Goal: Find specific page/section: Find specific page/section

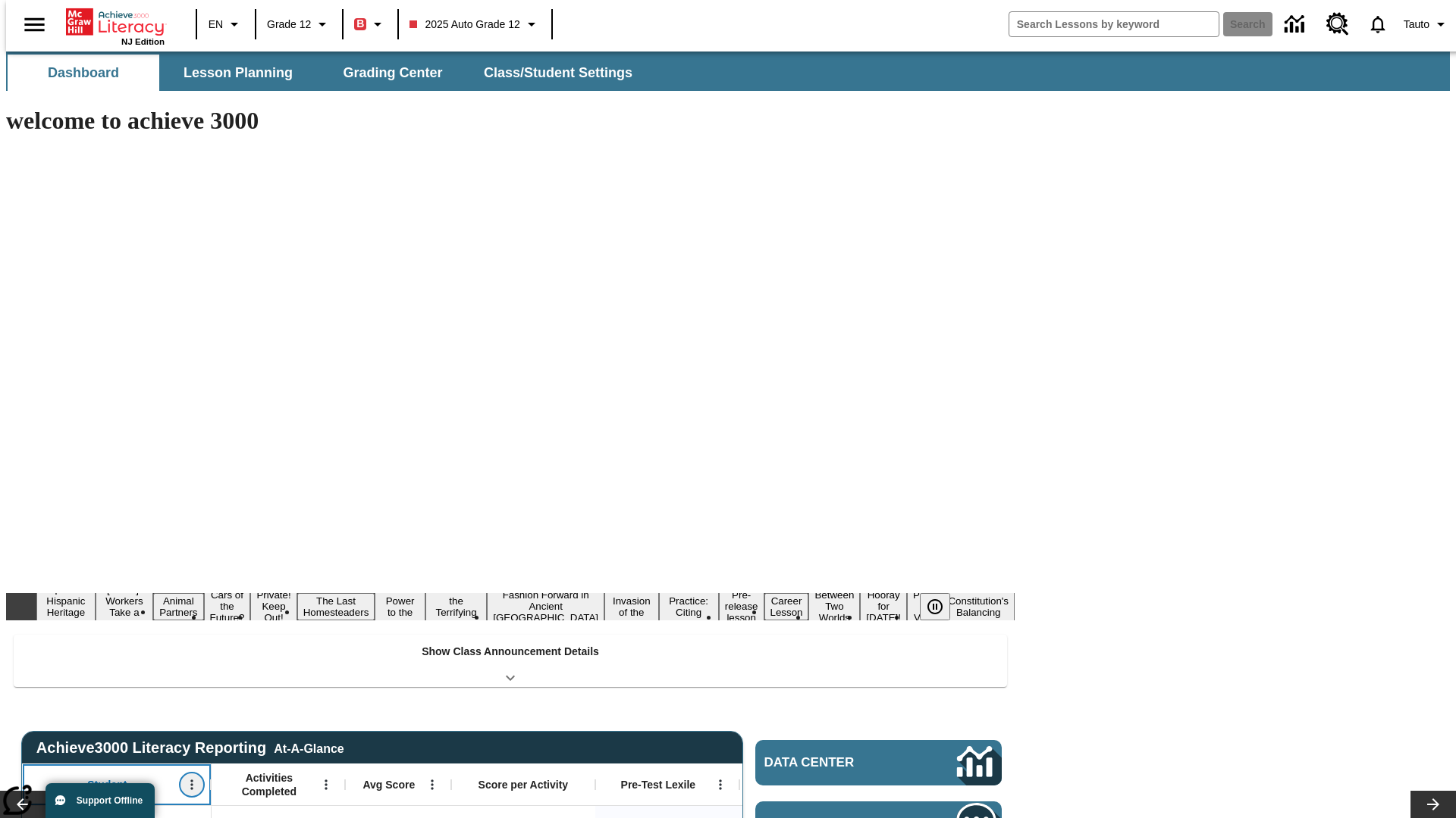
click at [191, 780] on icon "Open Menu" at bounding box center [192, 785] width 2 height 10
click at [29, 534] on icon at bounding box center [29, 534] width 10 height 10
click at [191, 780] on icon "Student, Open Menu," at bounding box center [192, 785] width 2 height 10
click at [29, 534] on icon at bounding box center [29, 534] width 10 height 10
click at [324, 780] on icon "Open Menu" at bounding box center [325, 785] width 2 height 10
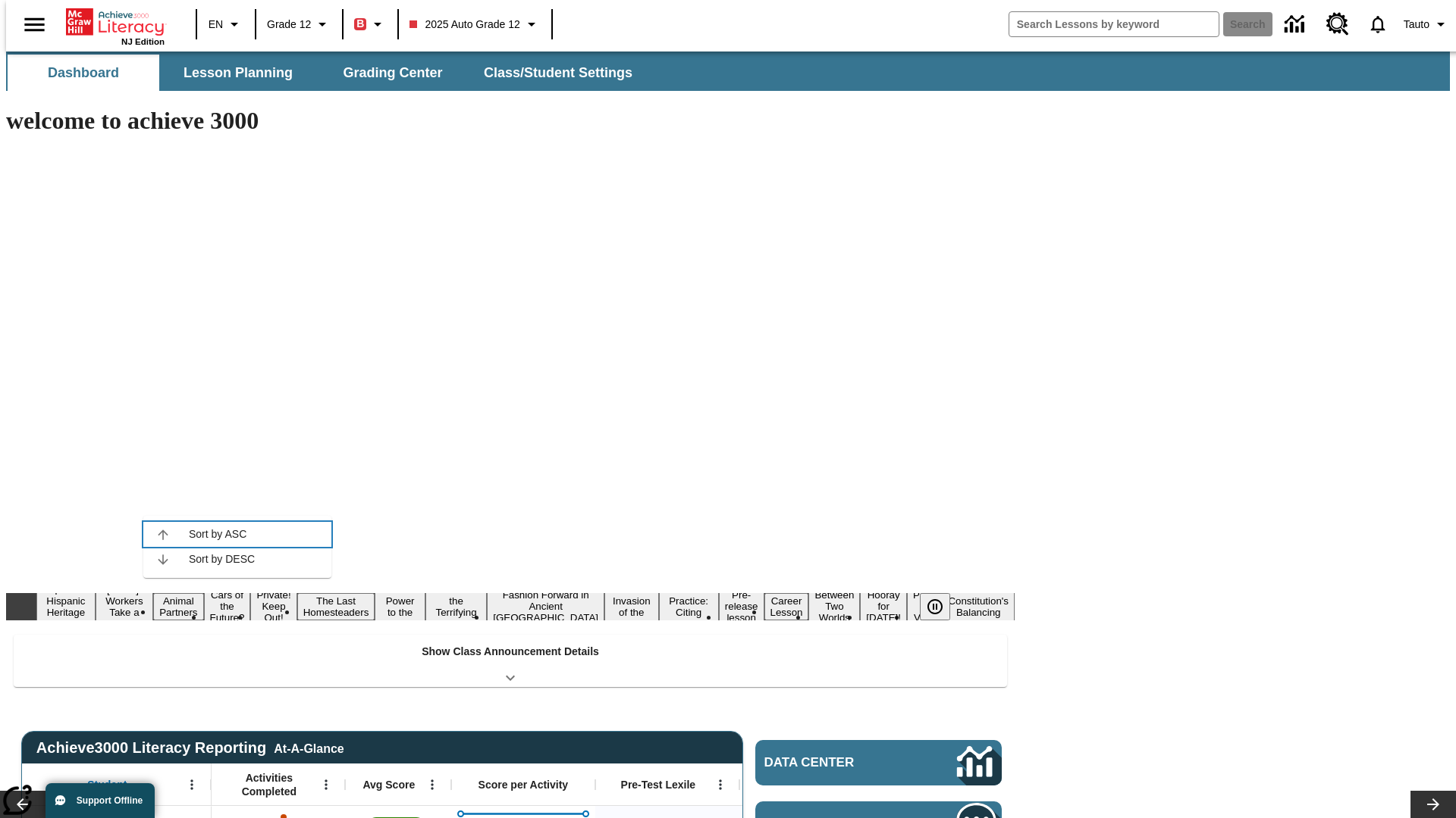
click at [163, 534] on icon at bounding box center [163, 534] width 10 height 10
click at [324, 780] on icon "Activities Completed, Open Menu," at bounding box center [325, 785] width 2 height 10
click at [163, 534] on icon at bounding box center [163, 534] width 10 height 10
click at [431, 780] on icon "Open Menu" at bounding box center [432, 785] width 2 height 10
click at [269, 534] on icon at bounding box center [269, 534] width 10 height 10
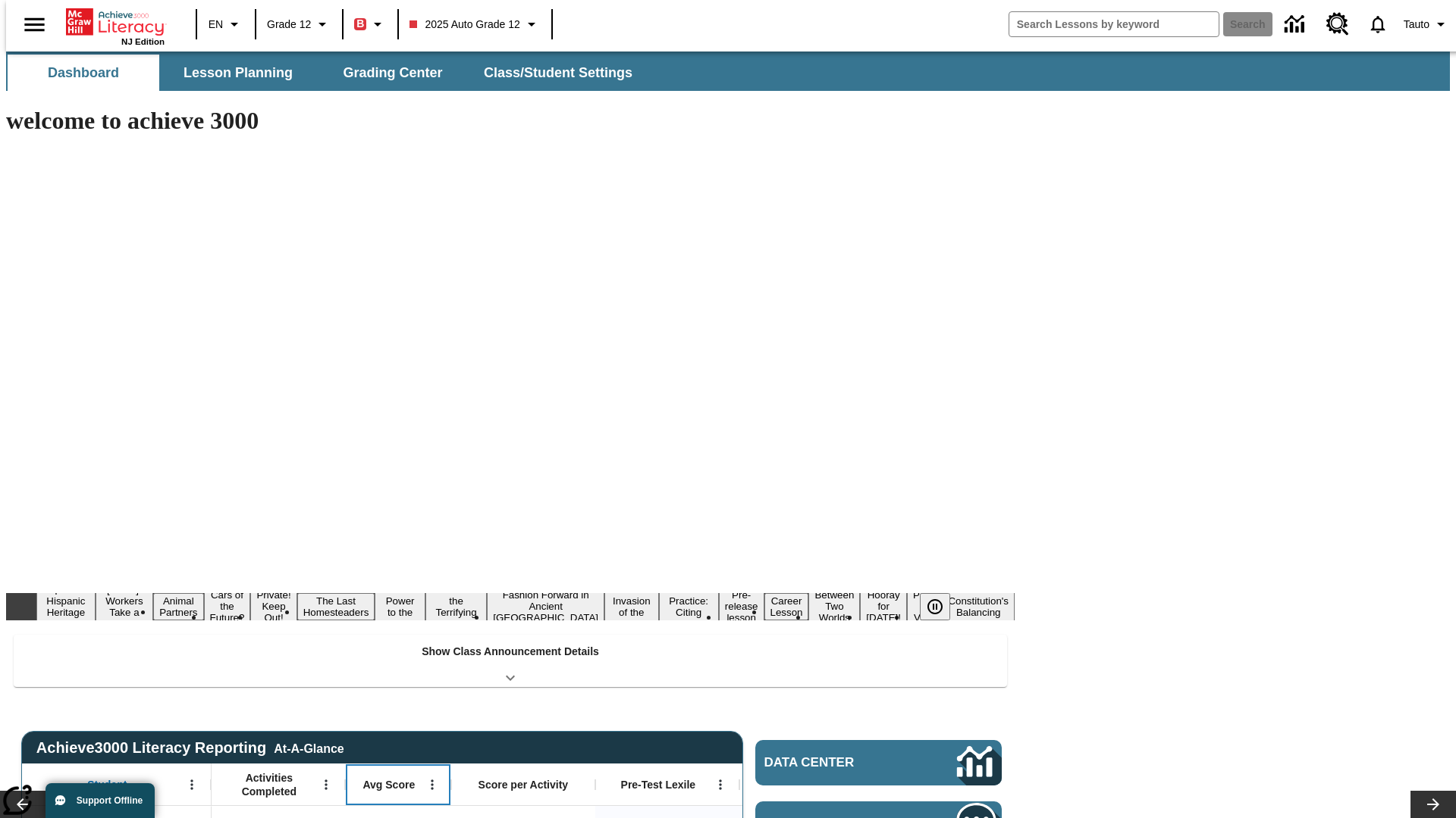
scroll to position [0, 12]
click at [419, 780] on icon "Avg Score, Open Menu," at bounding box center [420, 785] width 2 height 10
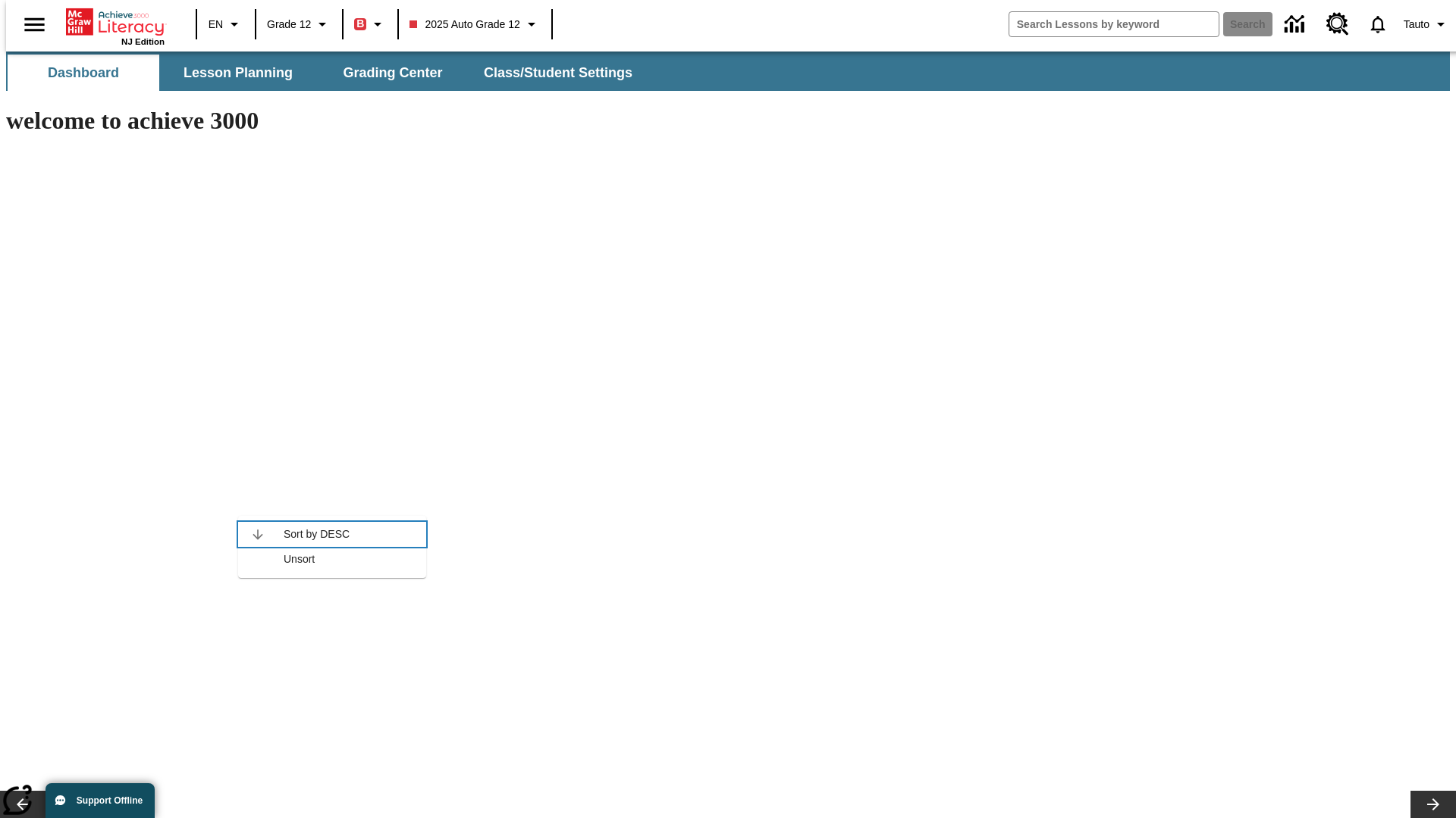
click at [258, 534] on icon at bounding box center [257, 534] width 10 height 10
